Goal: Task Accomplishment & Management: Manage account settings

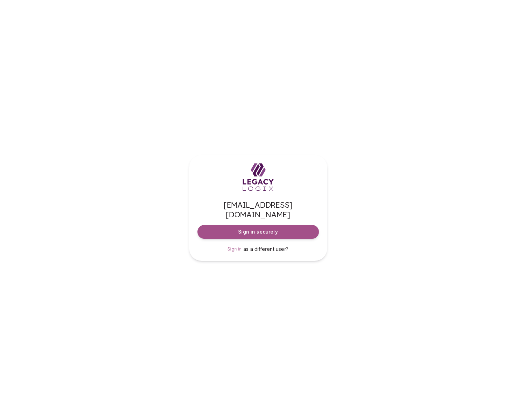
click at [235, 246] on span "Sign in" at bounding box center [234, 248] width 14 height 5
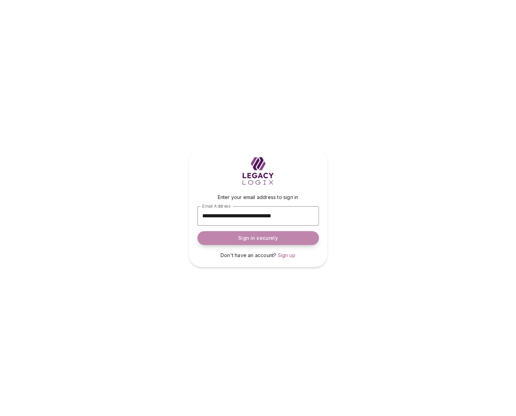
click at [270, 237] on span "Sign in securely" at bounding box center [257, 237] width 39 height 7
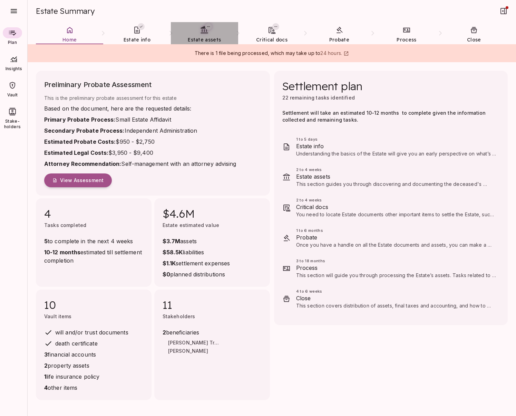
click at [201, 36] on span "Estate assets" at bounding box center [204, 39] width 33 height 7
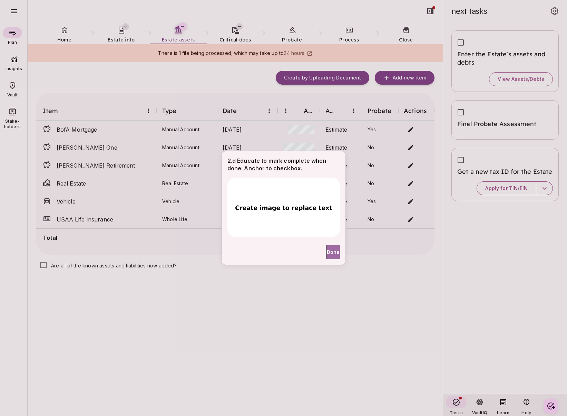
click at [328, 253] on span "Done" at bounding box center [333, 251] width 13 height 7
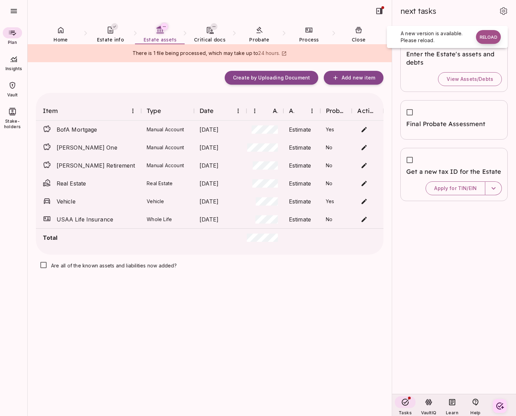
click at [491, 37] on button "Reload" at bounding box center [488, 37] width 25 height 14
